Goal: Task Accomplishment & Management: Complete application form

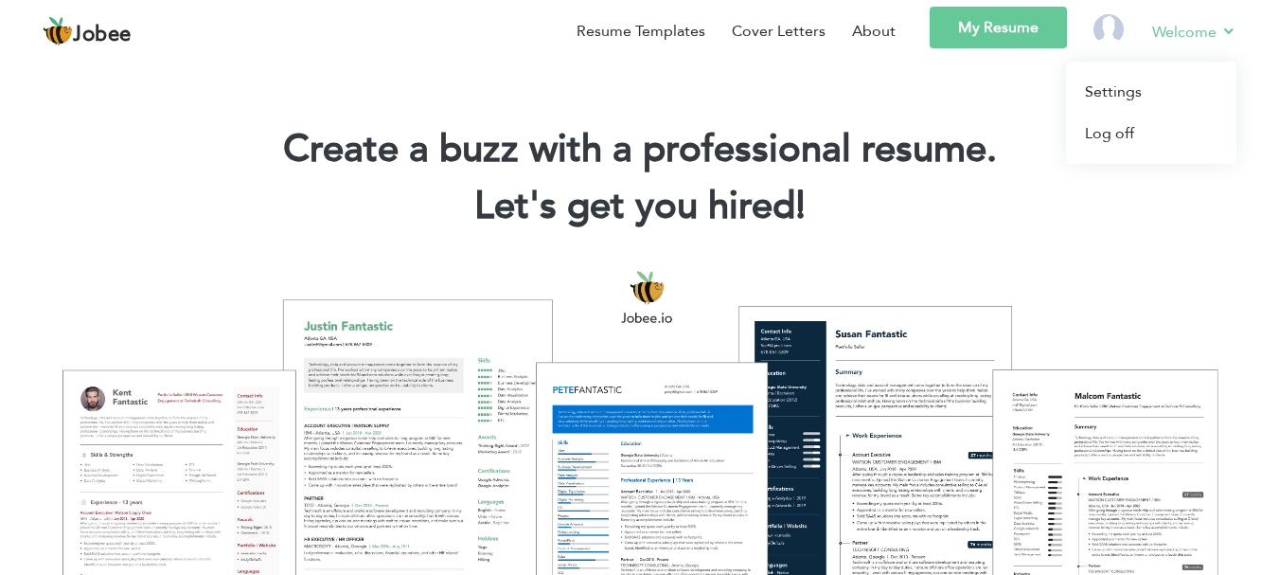
click at [1200, 24] on link "Welcome" at bounding box center [1194, 32] width 84 height 24
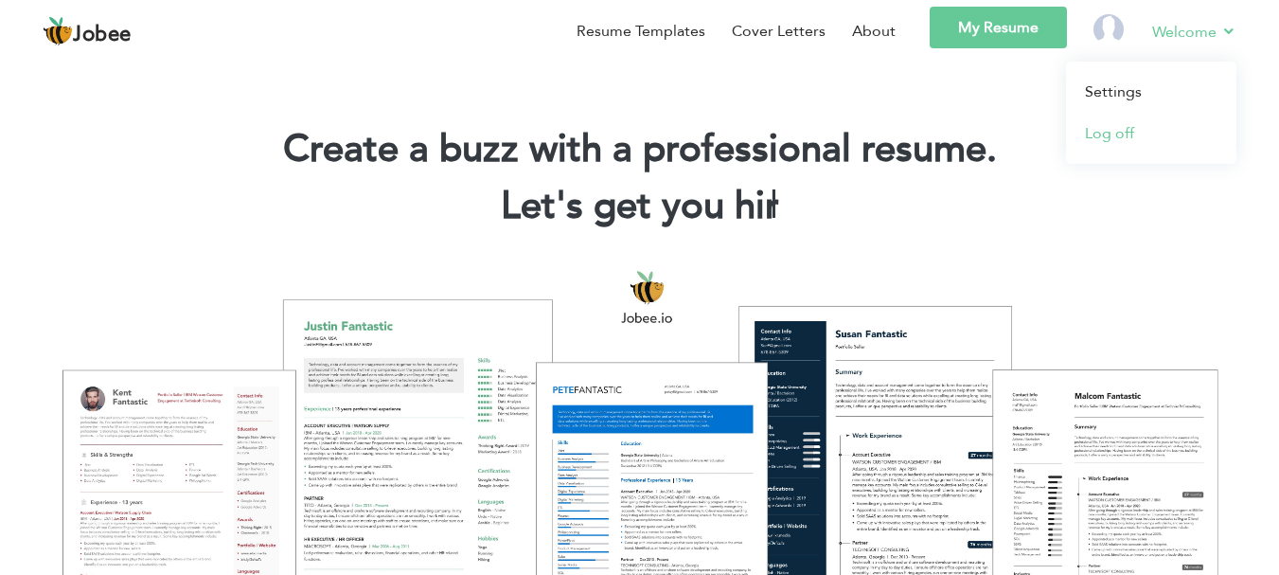
click at [1086, 127] on link "Log off" at bounding box center [1151, 134] width 170 height 42
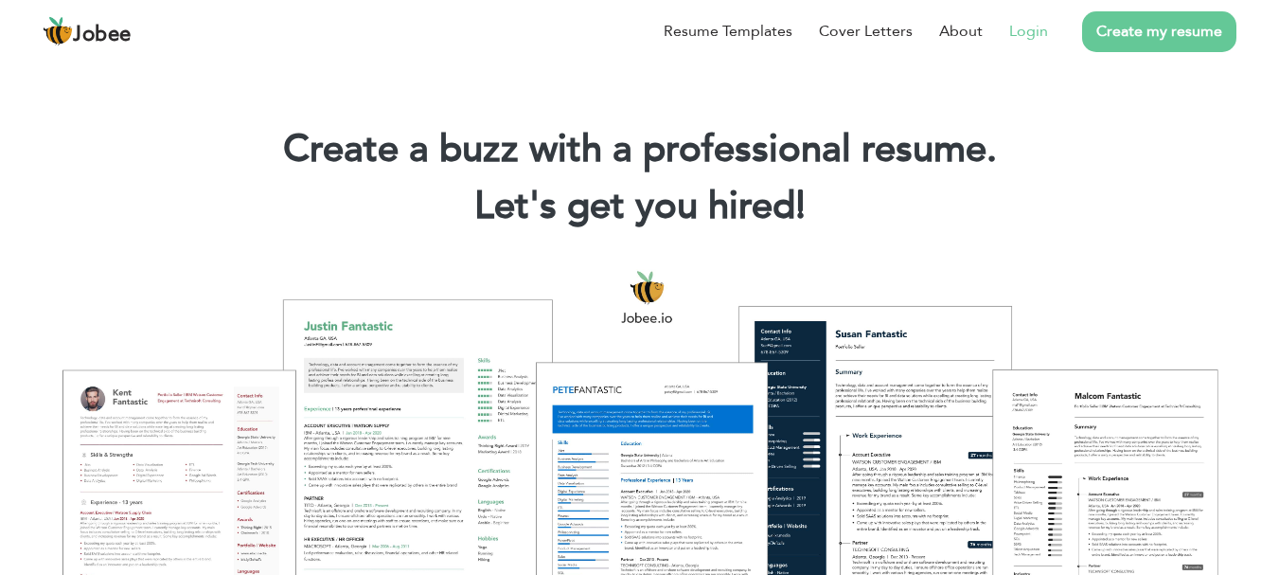
click at [1041, 30] on link "Login" at bounding box center [1028, 31] width 39 height 23
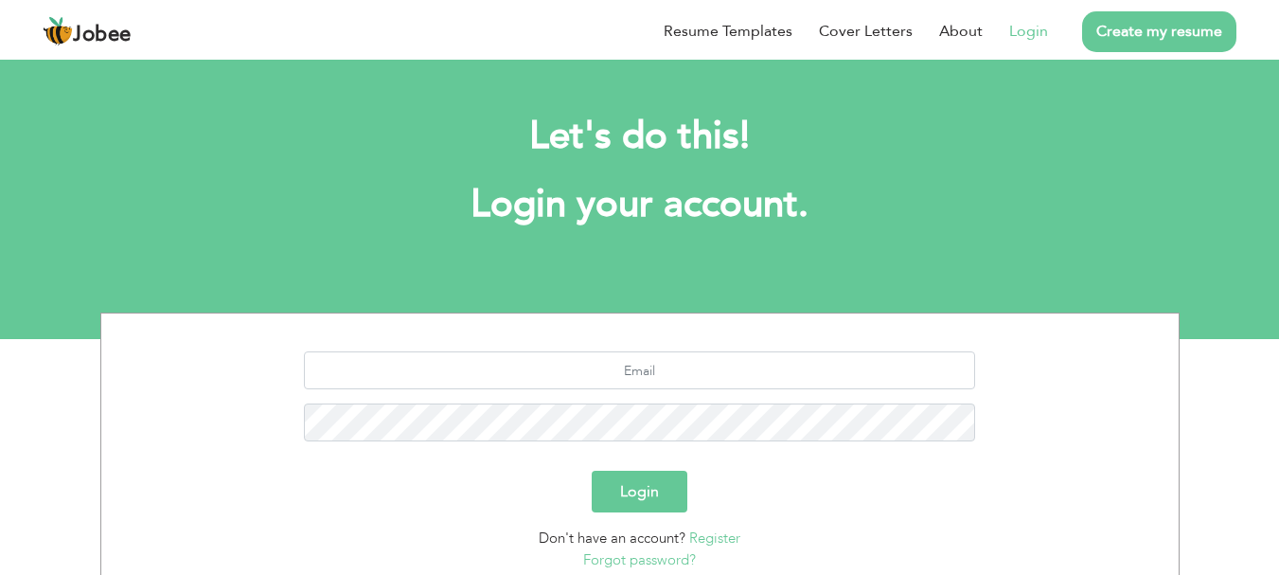
click at [1179, 30] on link "Create my resume" at bounding box center [1159, 31] width 154 height 41
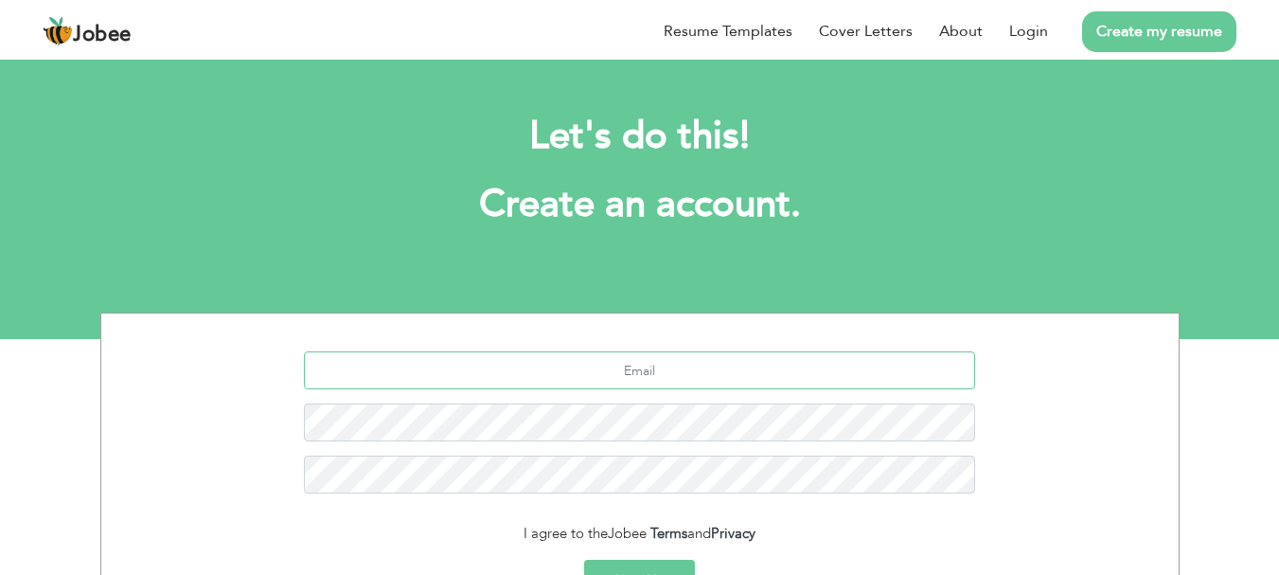
click at [577, 367] on input "text" at bounding box center [639, 370] width 671 height 38
type input "maahee76577"
click at [642, 571] on button "Sign Up" at bounding box center [639, 581] width 111 height 42
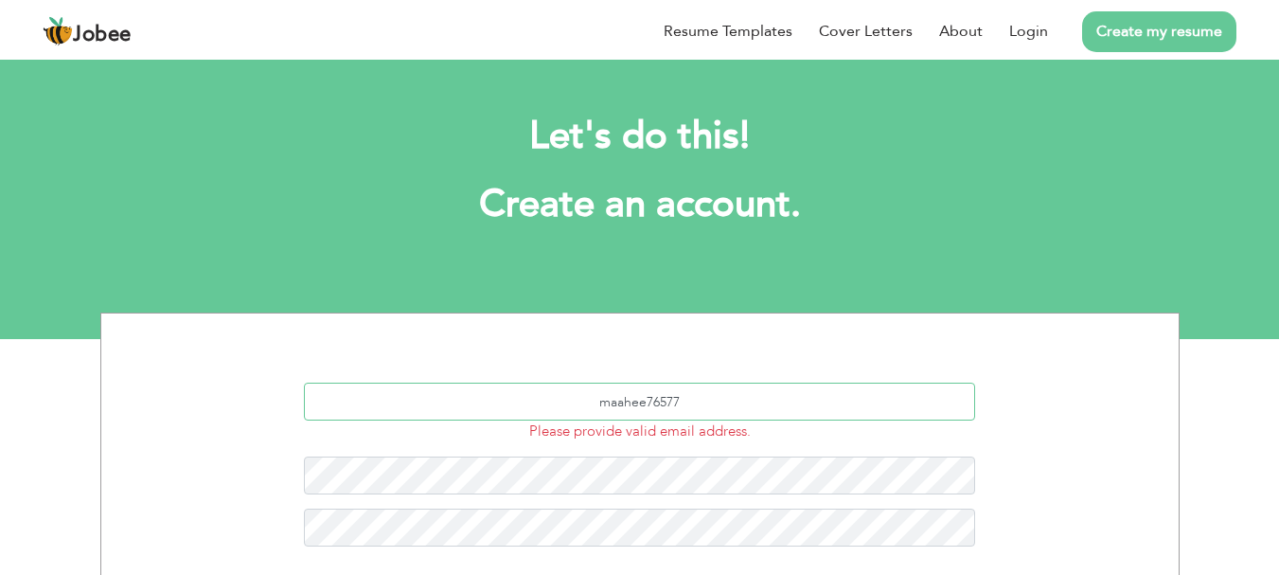
click at [714, 394] on input "maahee76577" at bounding box center [639, 402] width 671 height 38
type input "[EMAIL_ADDRESS][DOMAIN_NAME]"
